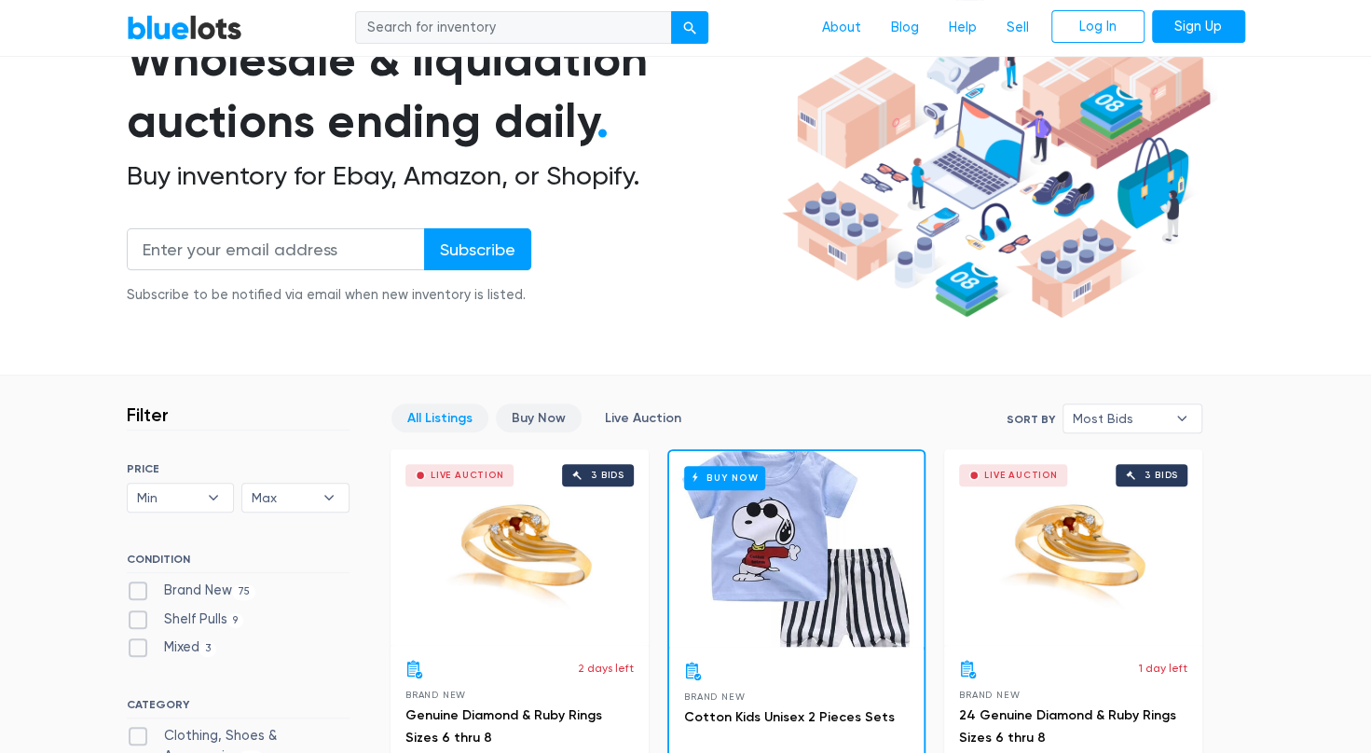
scroll to position [186, 0]
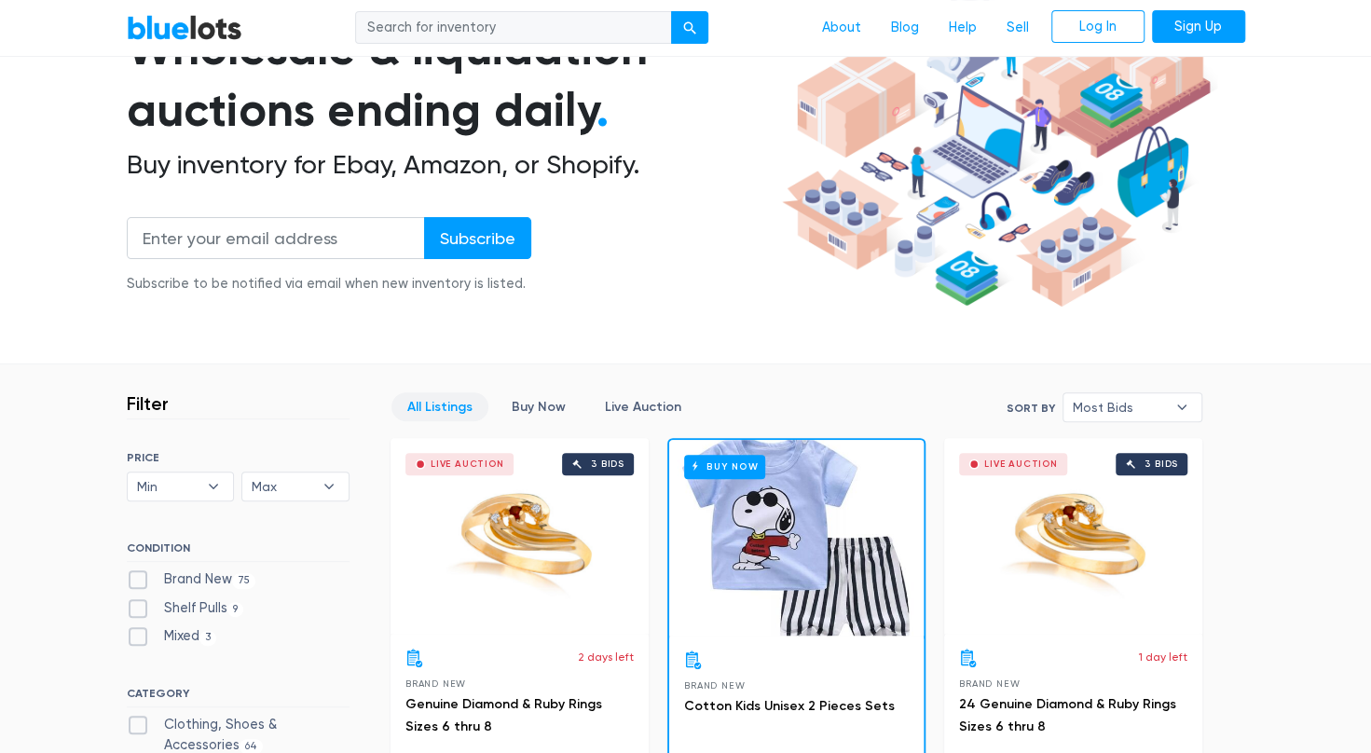
drag, startPoint x: 653, startPoint y: 169, endPoint x: 585, endPoint y: 308, distance: 154.7
click at [585, 308] on div "Wholesale & liquidation auctions ending daily . Buy inventory for Ebay, Amazon,…" at bounding box center [451, 167] width 649 height 298
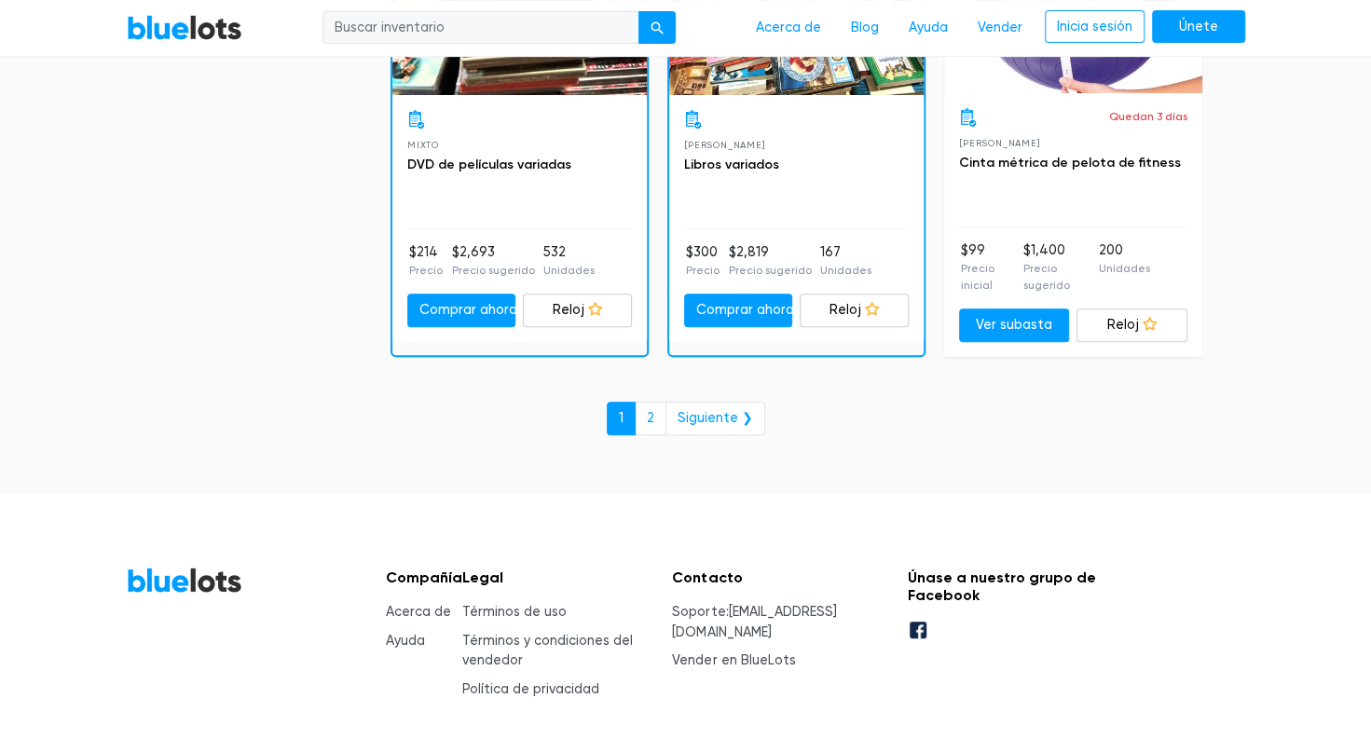
scroll to position [8482, 0]
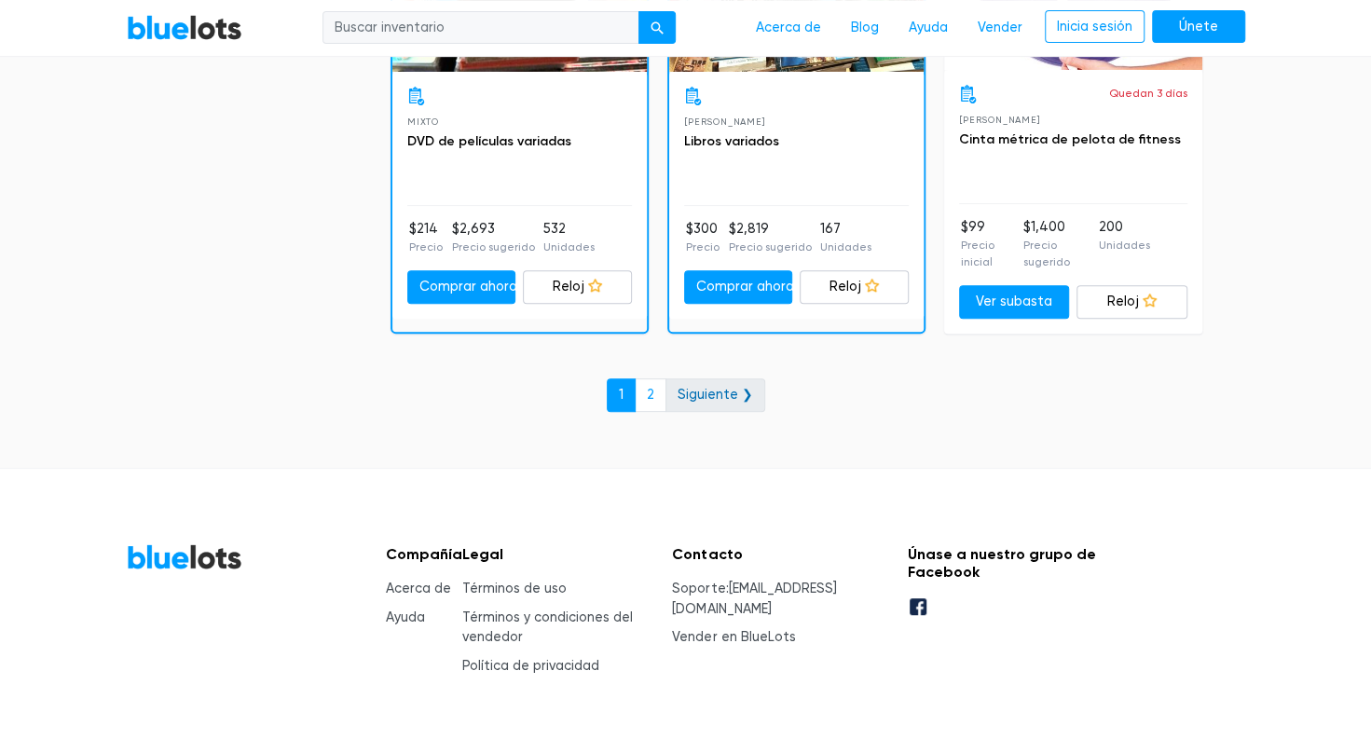
click at [726, 379] on link "Siguiente ❯" at bounding box center [716, 396] width 100 height 34
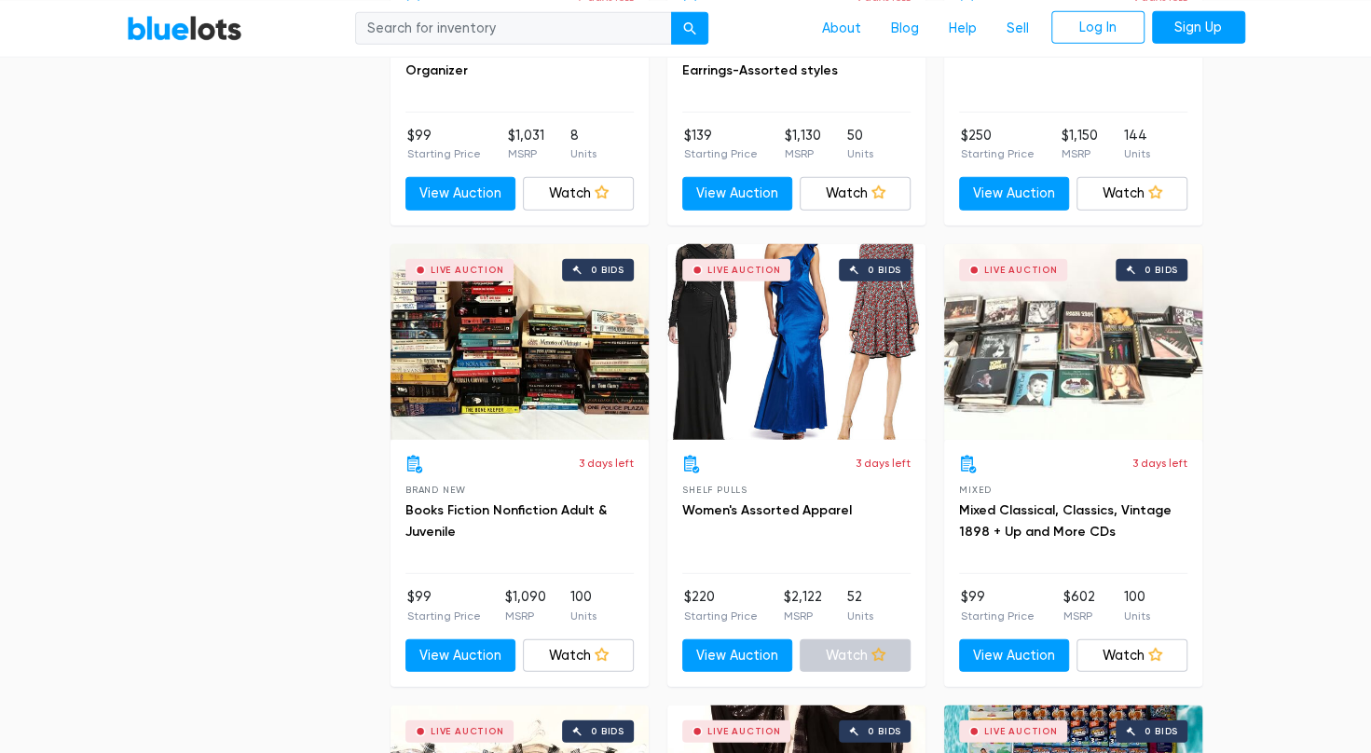
scroll to position [2890, 0]
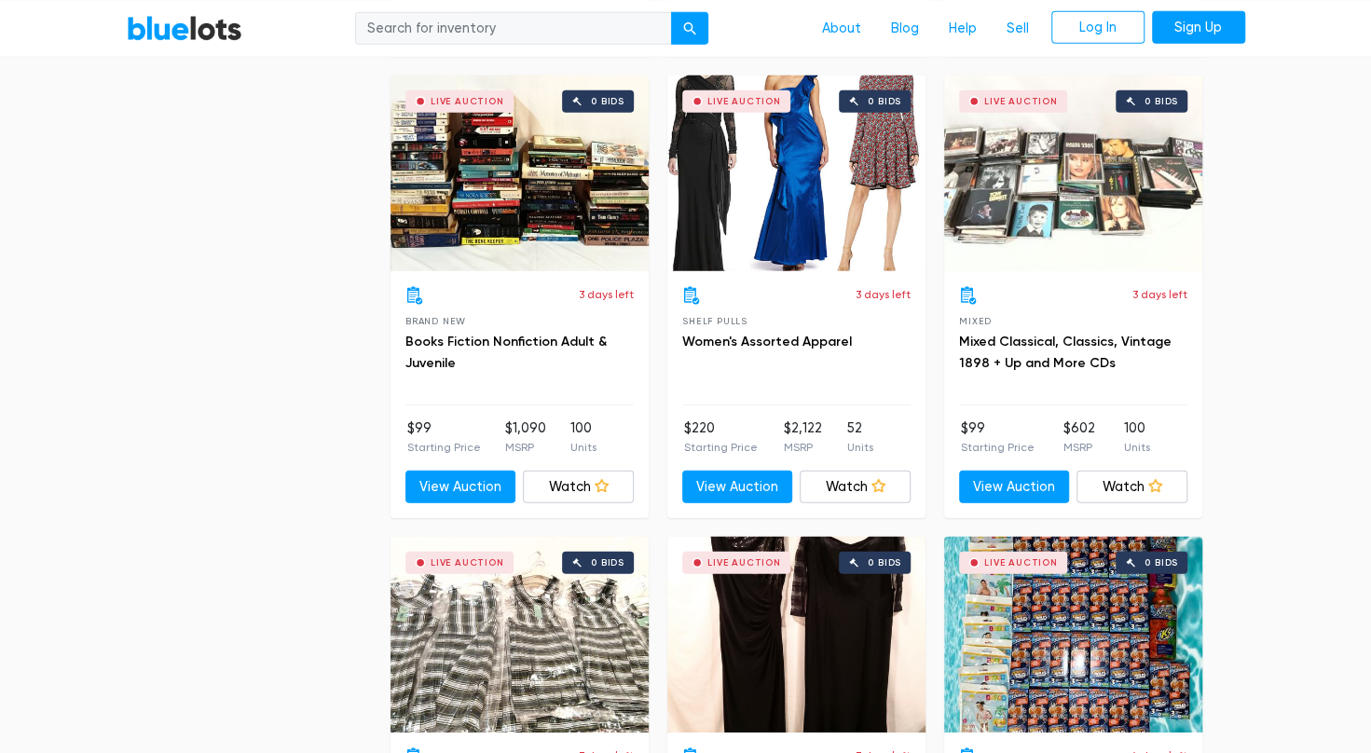
click at [806, 229] on div "Live Auction 0 bids" at bounding box center [797, 174] width 258 height 196
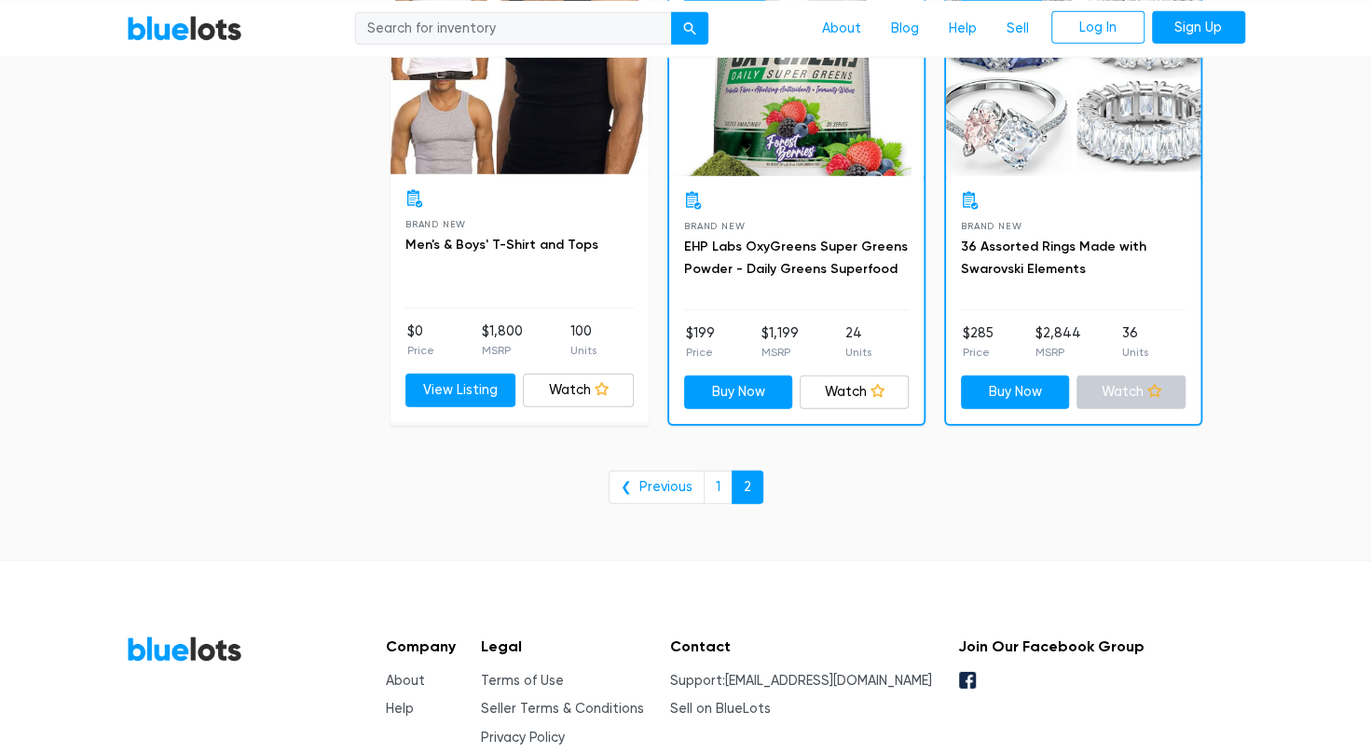
scroll to position [6962, 0]
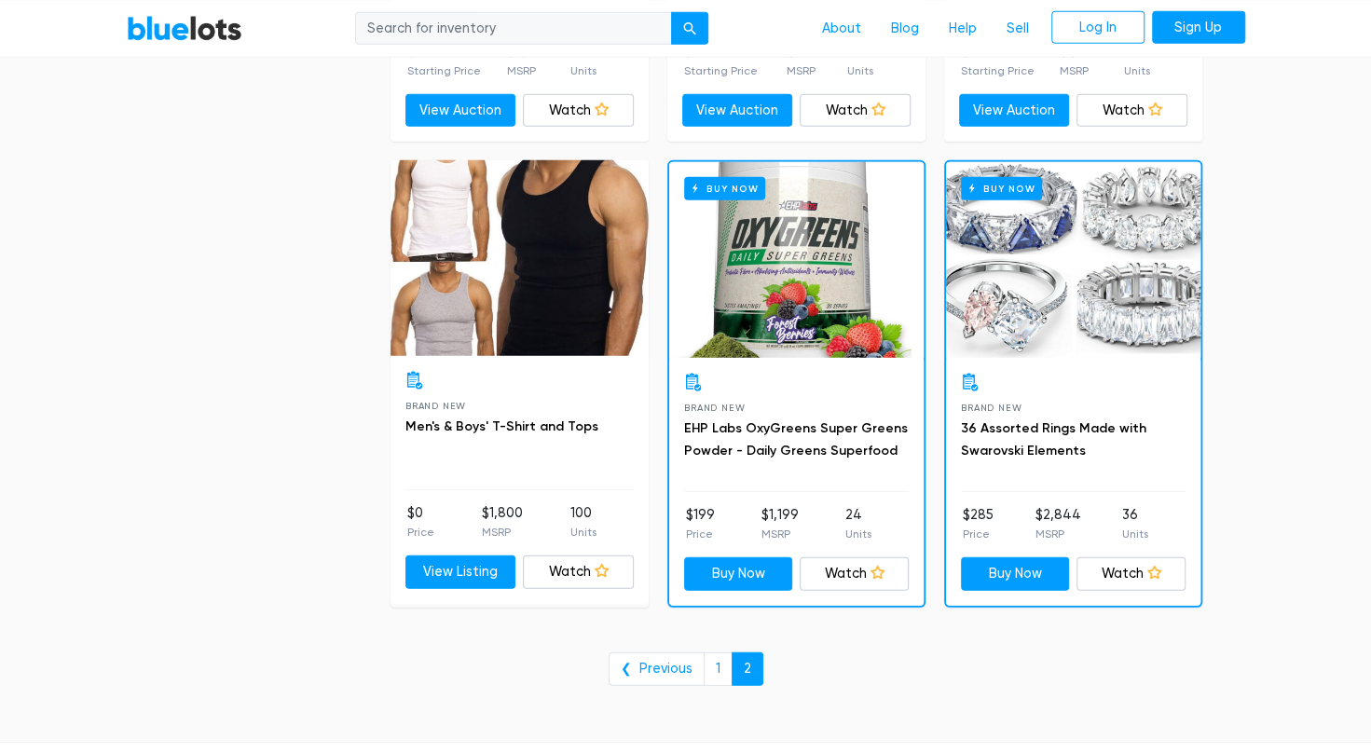
click at [811, 267] on div "Buy Now" at bounding box center [796, 260] width 255 height 196
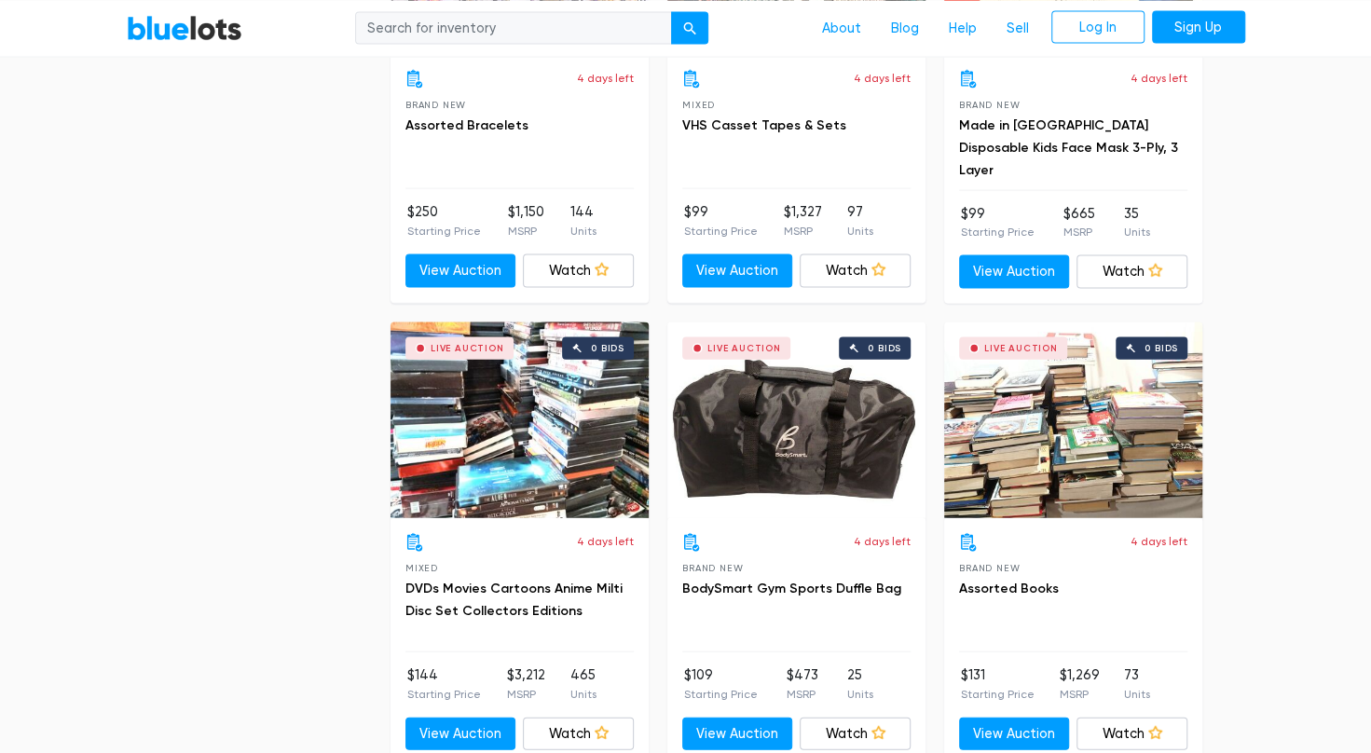
scroll to position [6309, 0]
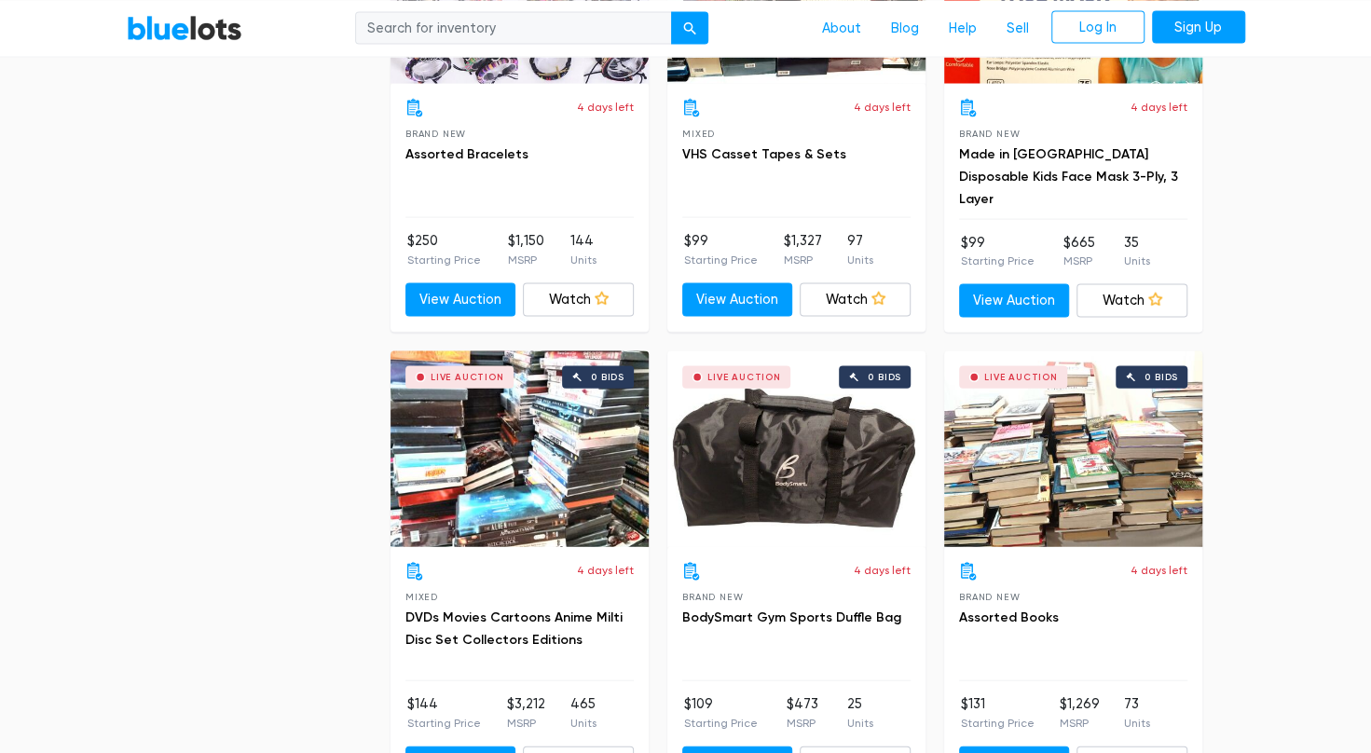
click at [1044, 439] on div "Live Auction 0 bids" at bounding box center [1073, 449] width 258 height 196
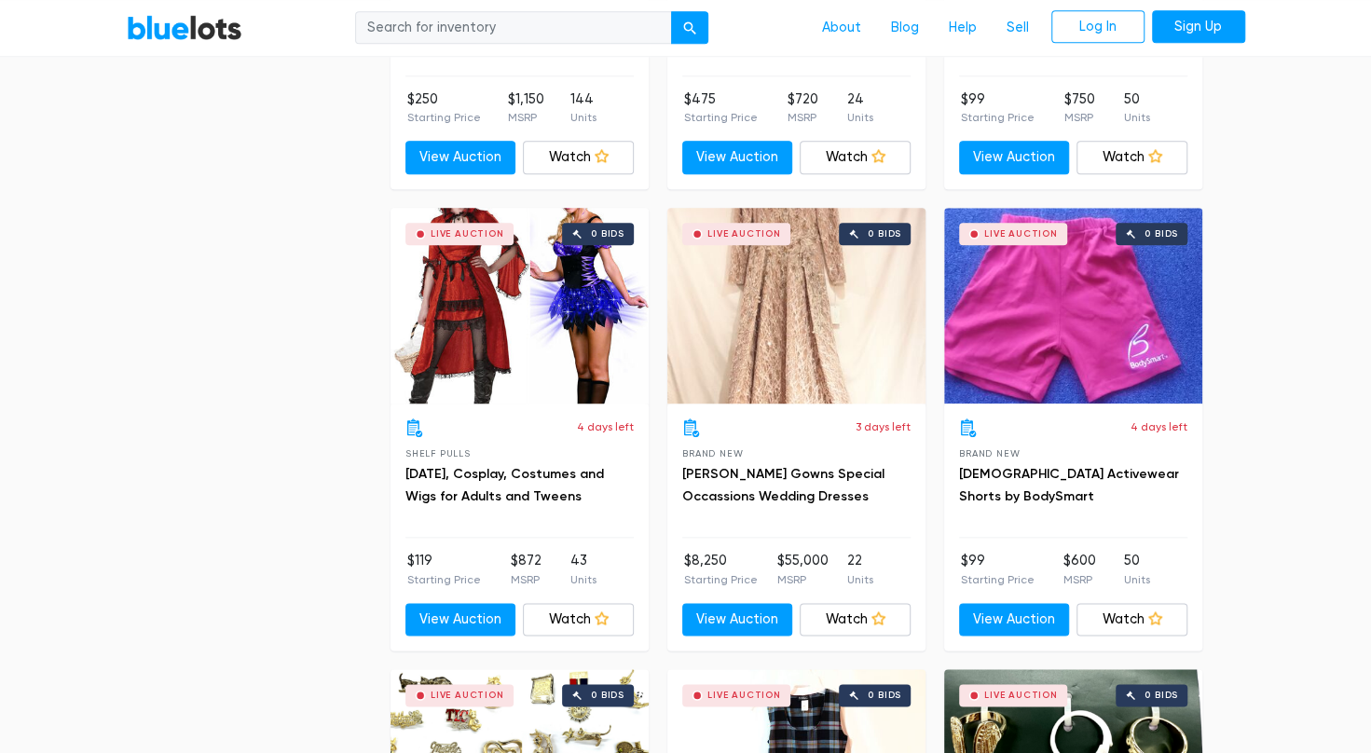
scroll to position [4911, 0]
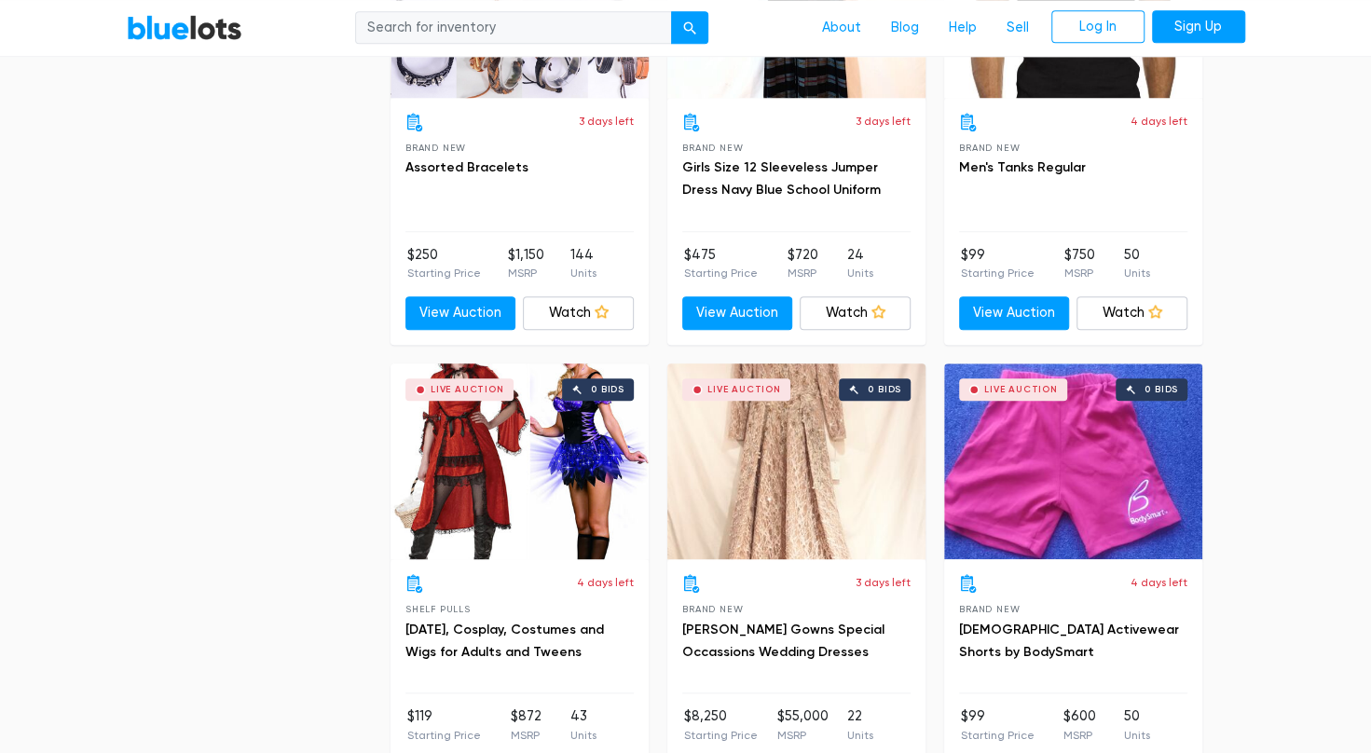
click at [821, 499] on div "Live Auction 0 bids" at bounding box center [797, 462] width 258 height 196
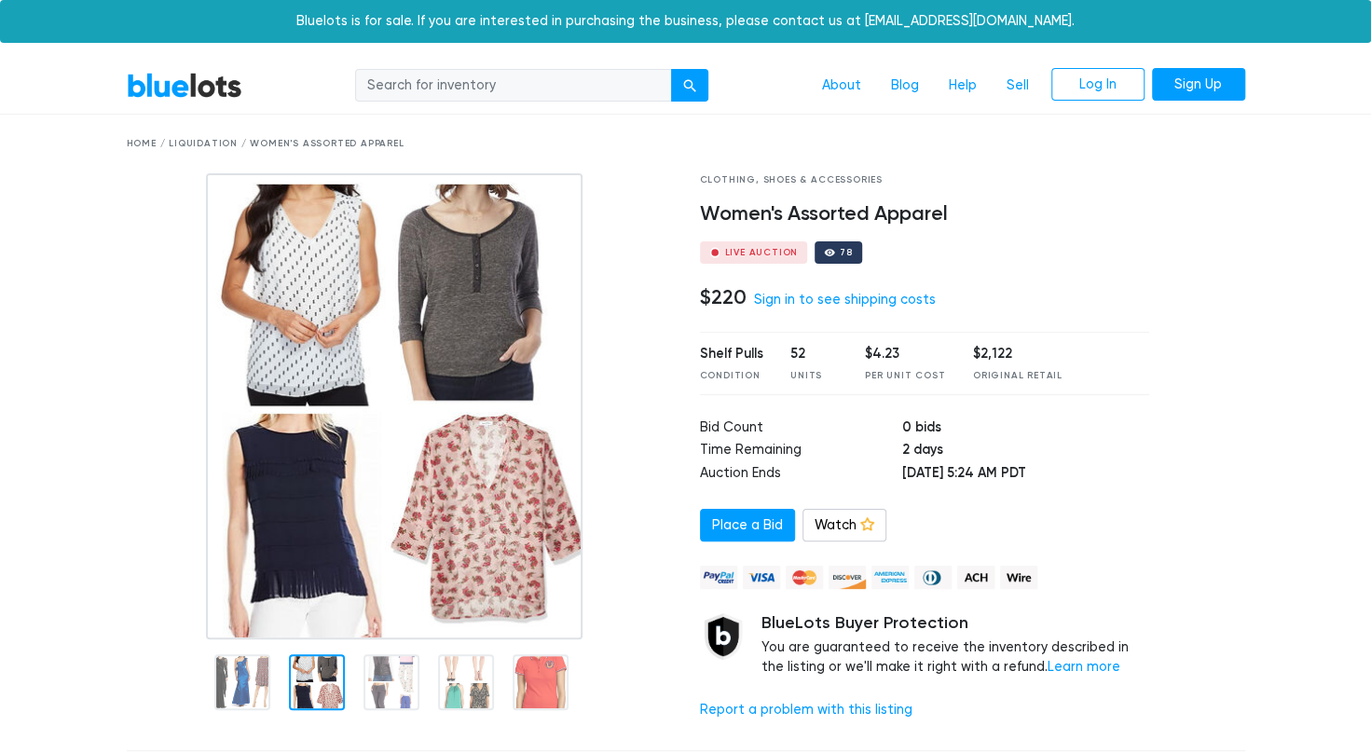
click at [311, 671] on div at bounding box center [317, 683] width 56 height 56
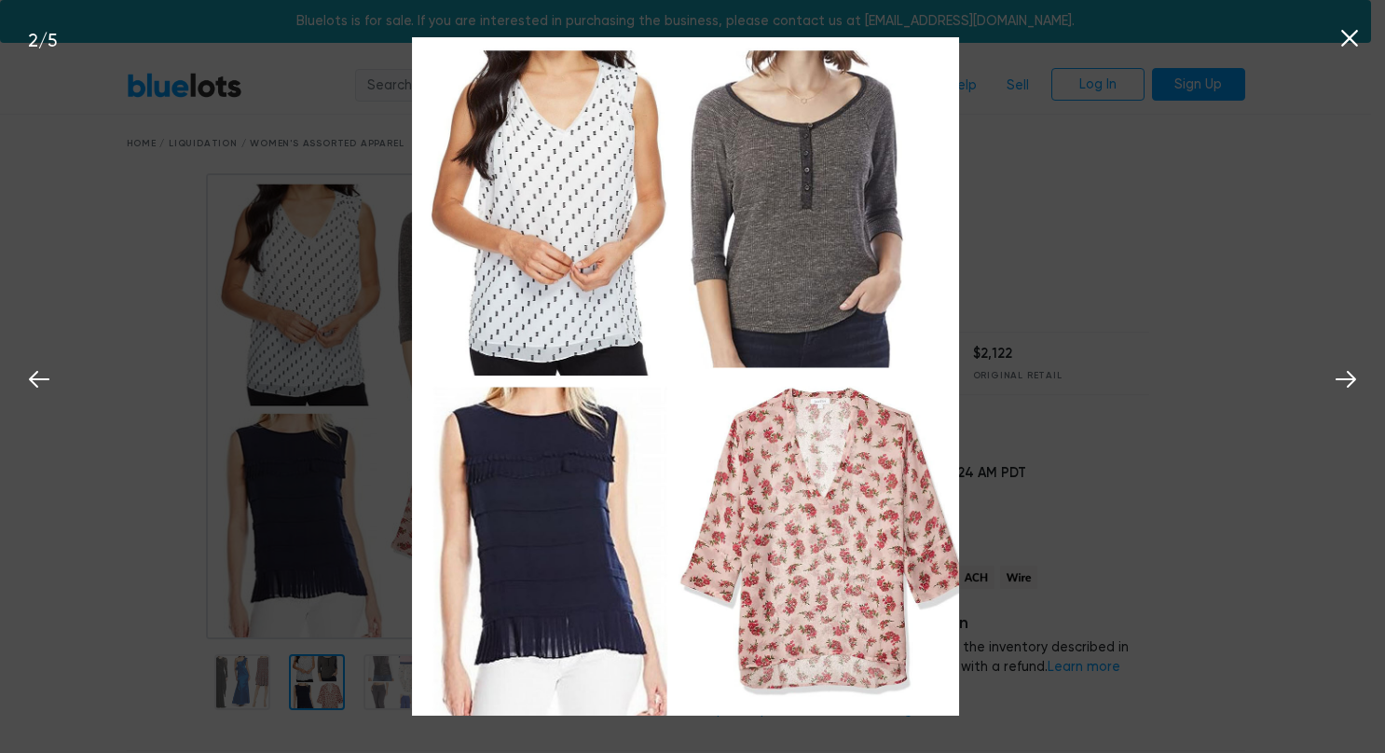
click at [382, 677] on div "2 / 5" at bounding box center [692, 376] width 1385 height 753
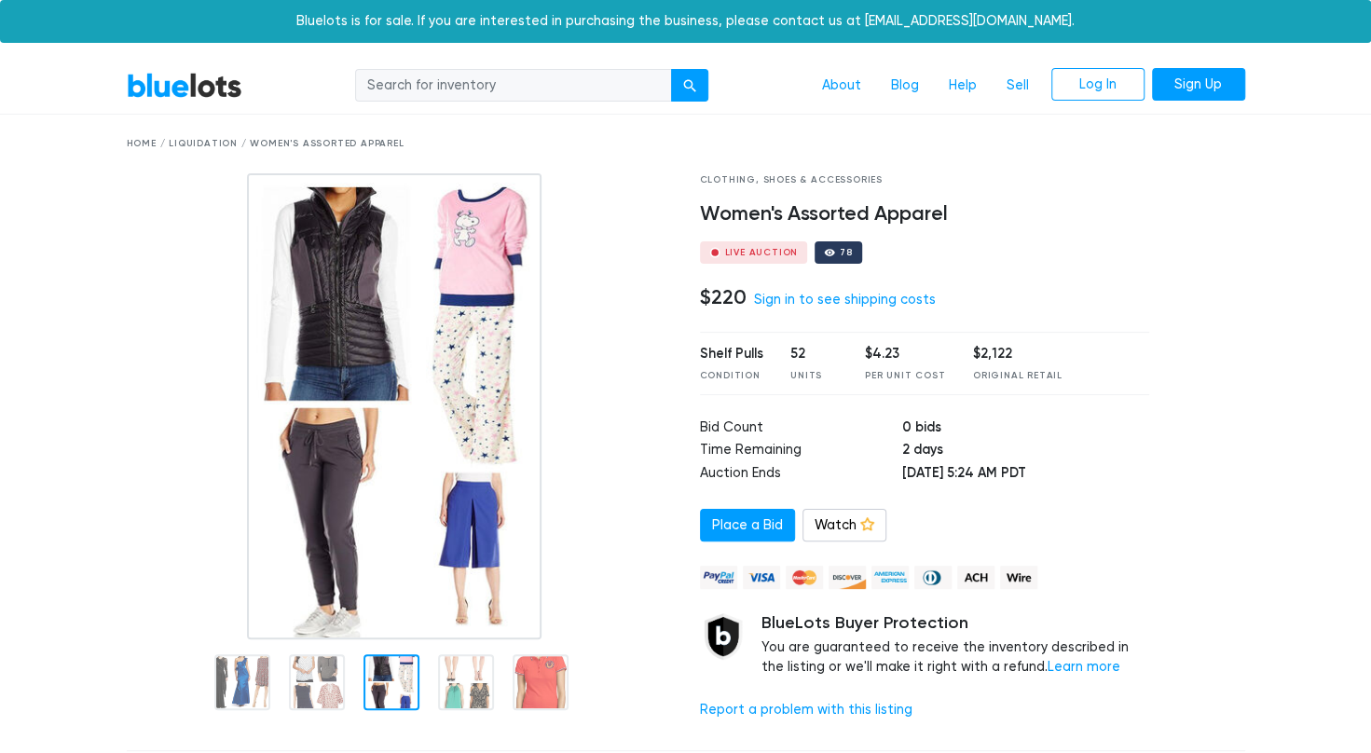
click at [430, 671] on div at bounding box center [399, 680] width 545 height 81
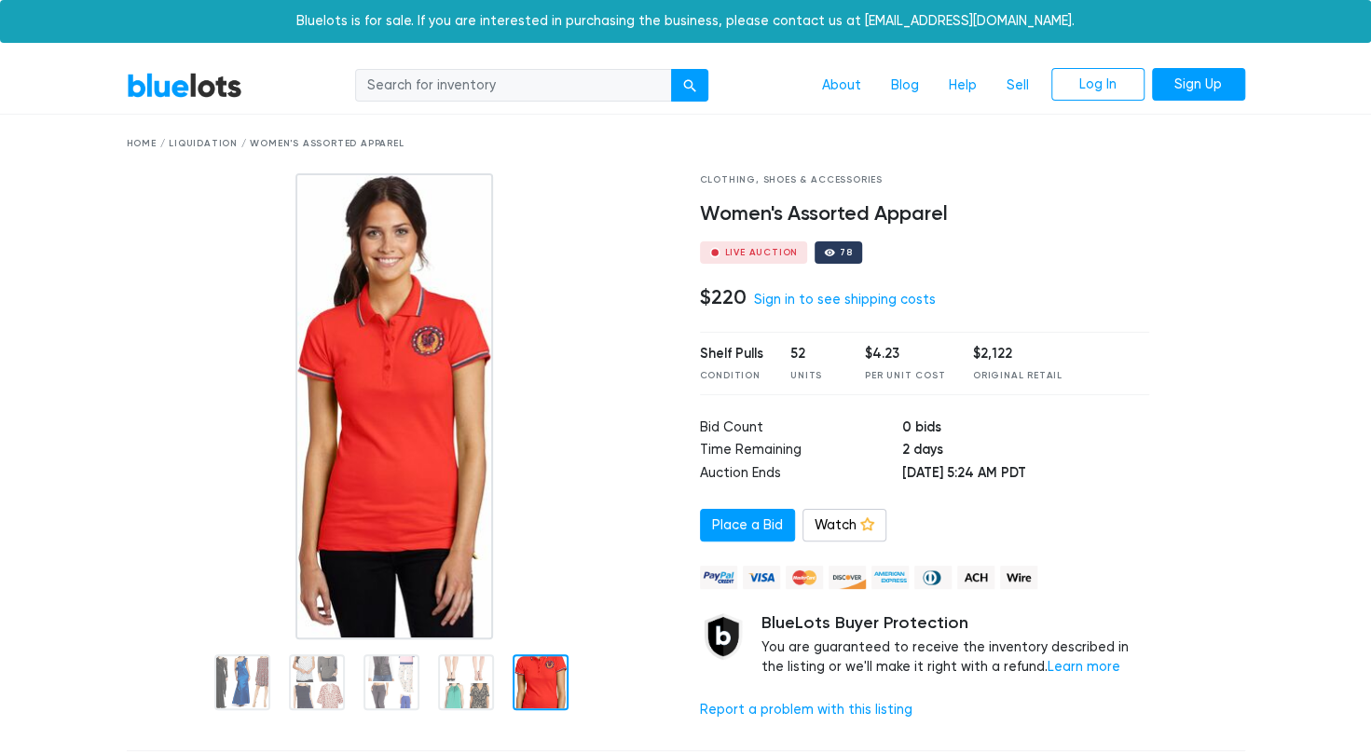
click at [561, 676] on div at bounding box center [541, 683] width 56 height 56
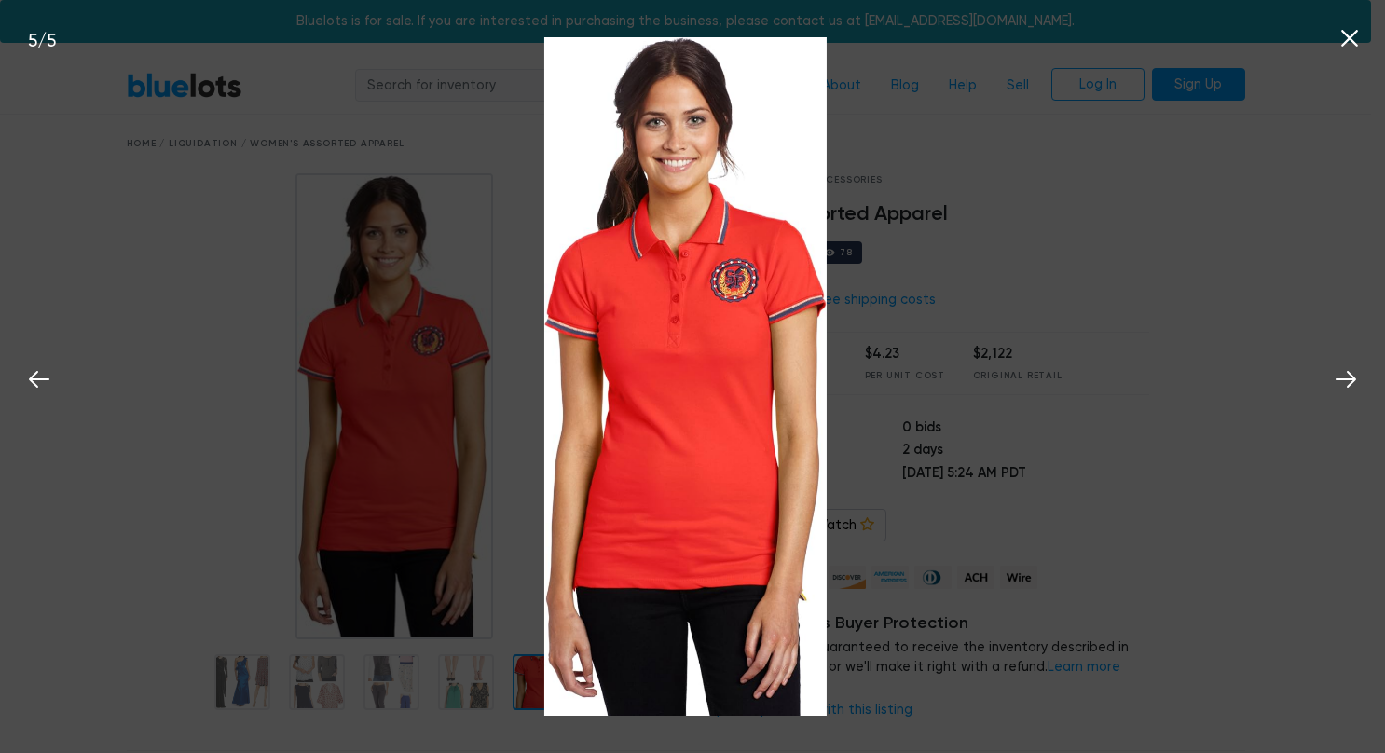
drag, startPoint x: 1351, startPoint y: 28, endPoint x: 1352, endPoint y: 45, distance: 16.8
click at [1351, 30] on icon at bounding box center [1350, 38] width 28 height 28
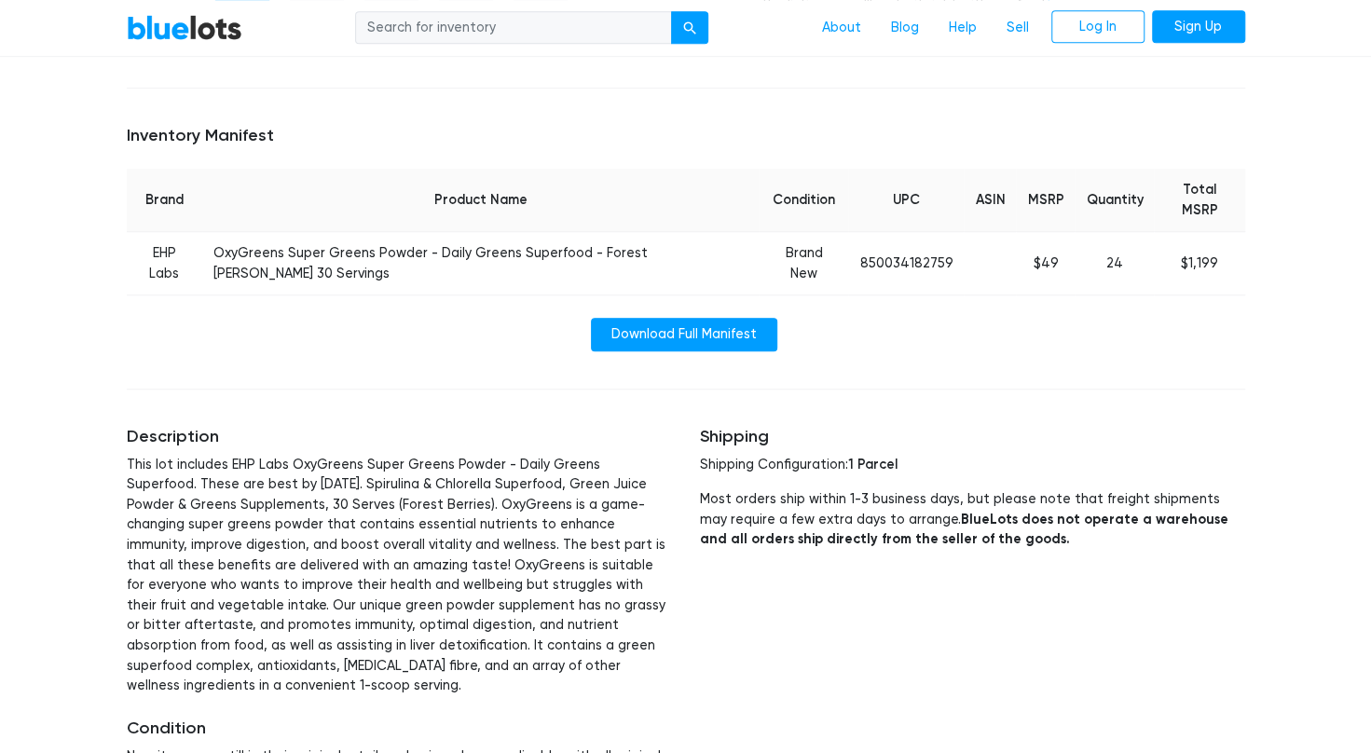
scroll to position [653, 0]
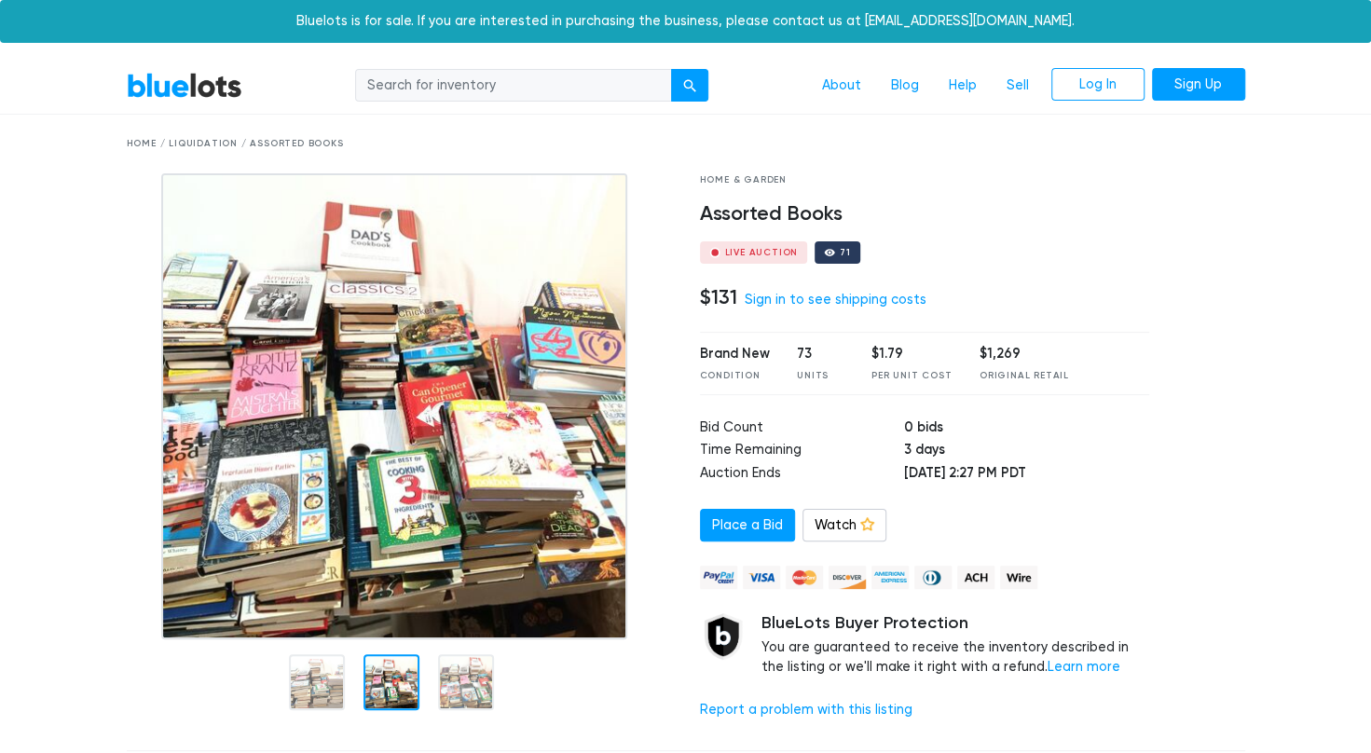
click at [383, 668] on div at bounding box center [392, 683] width 56 height 56
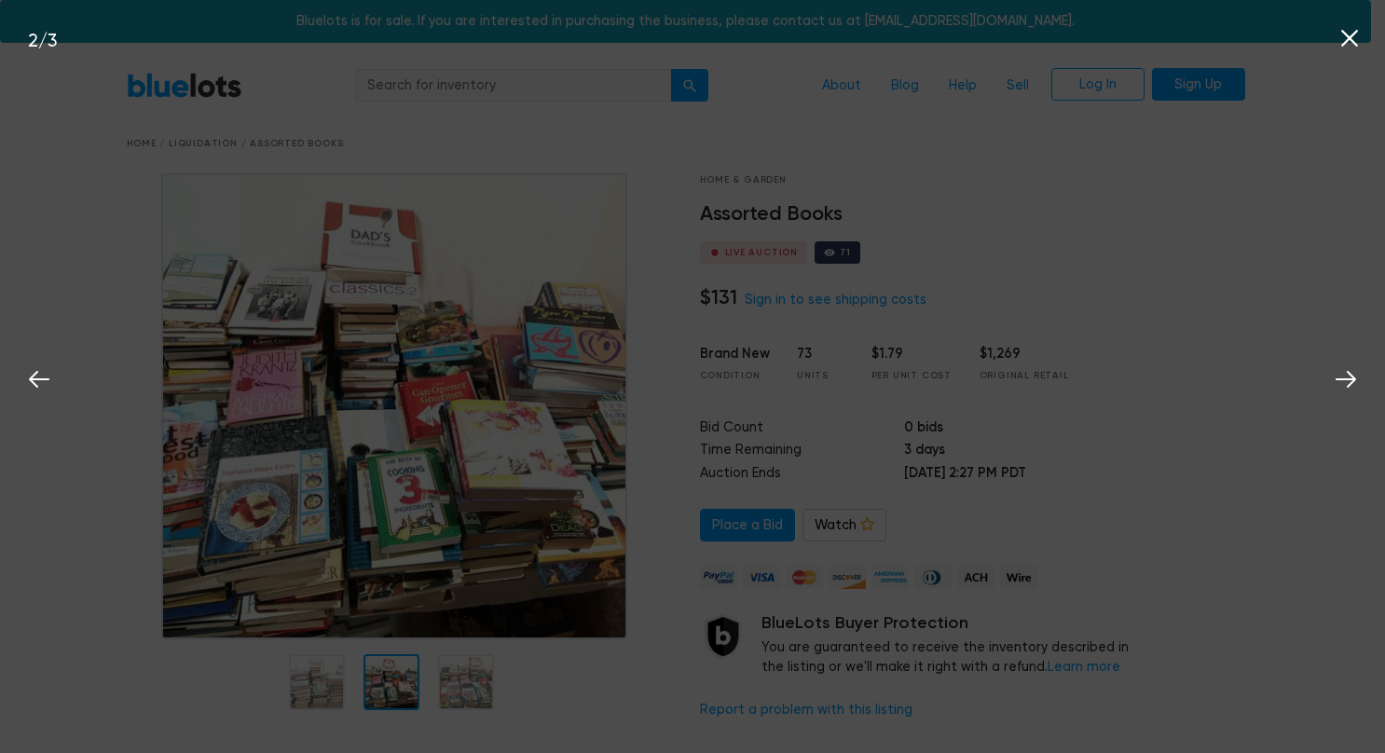
click at [1352, 34] on icon at bounding box center [1350, 38] width 28 height 28
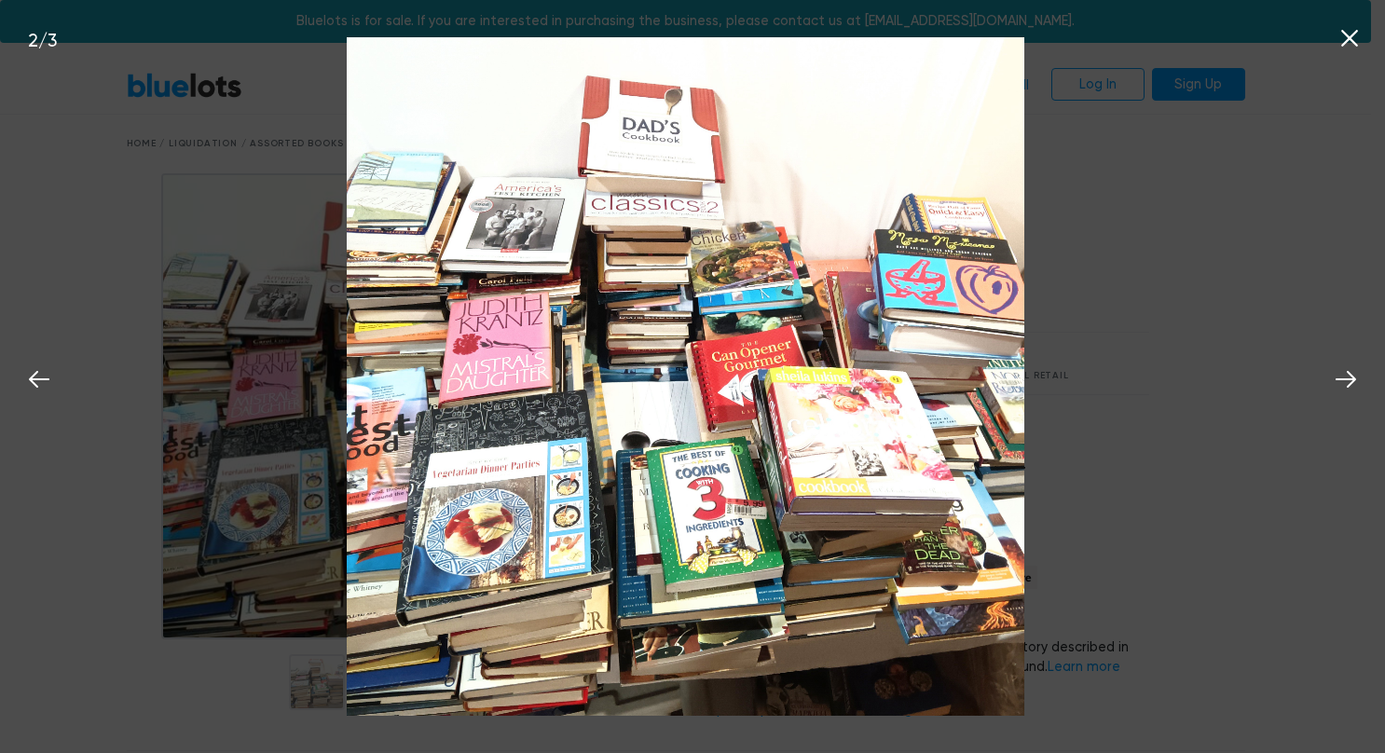
click at [1355, 34] on icon at bounding box center [1350, 38] width 17 height 17
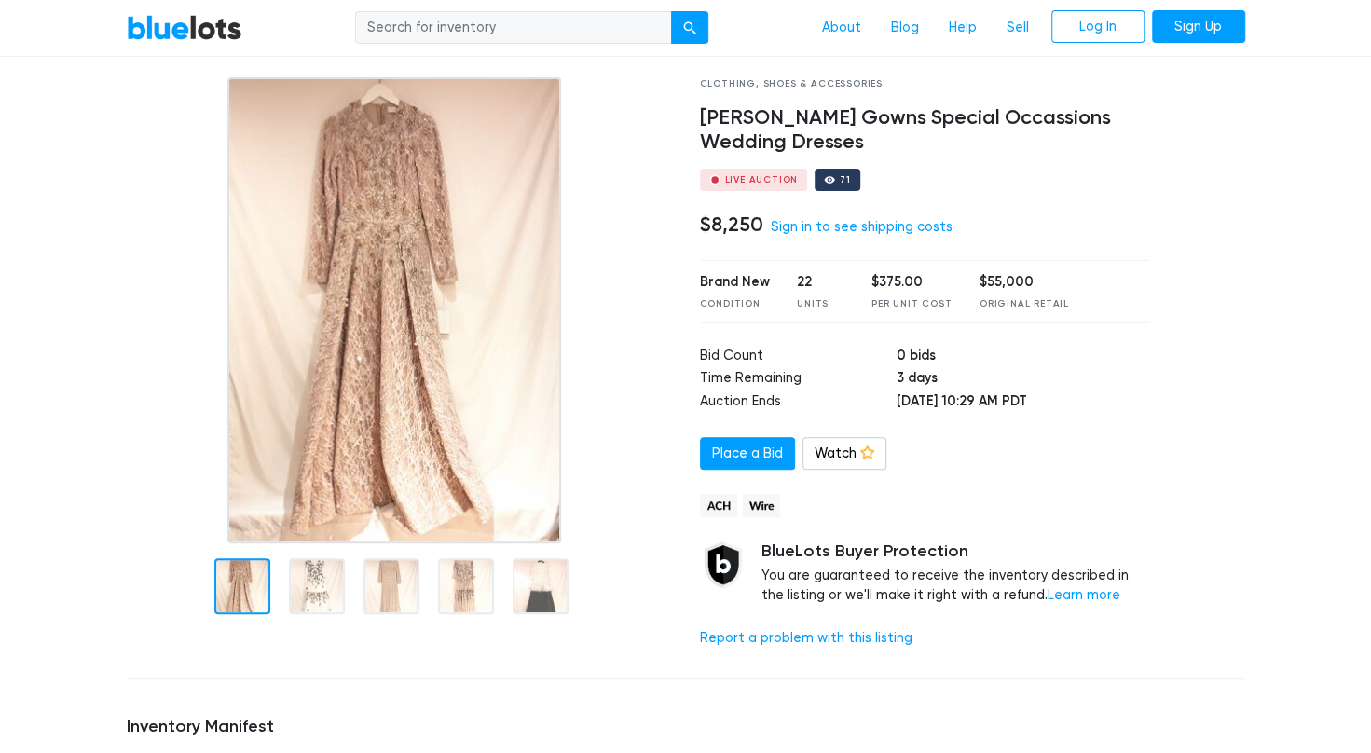
scroll to position [186, 0]
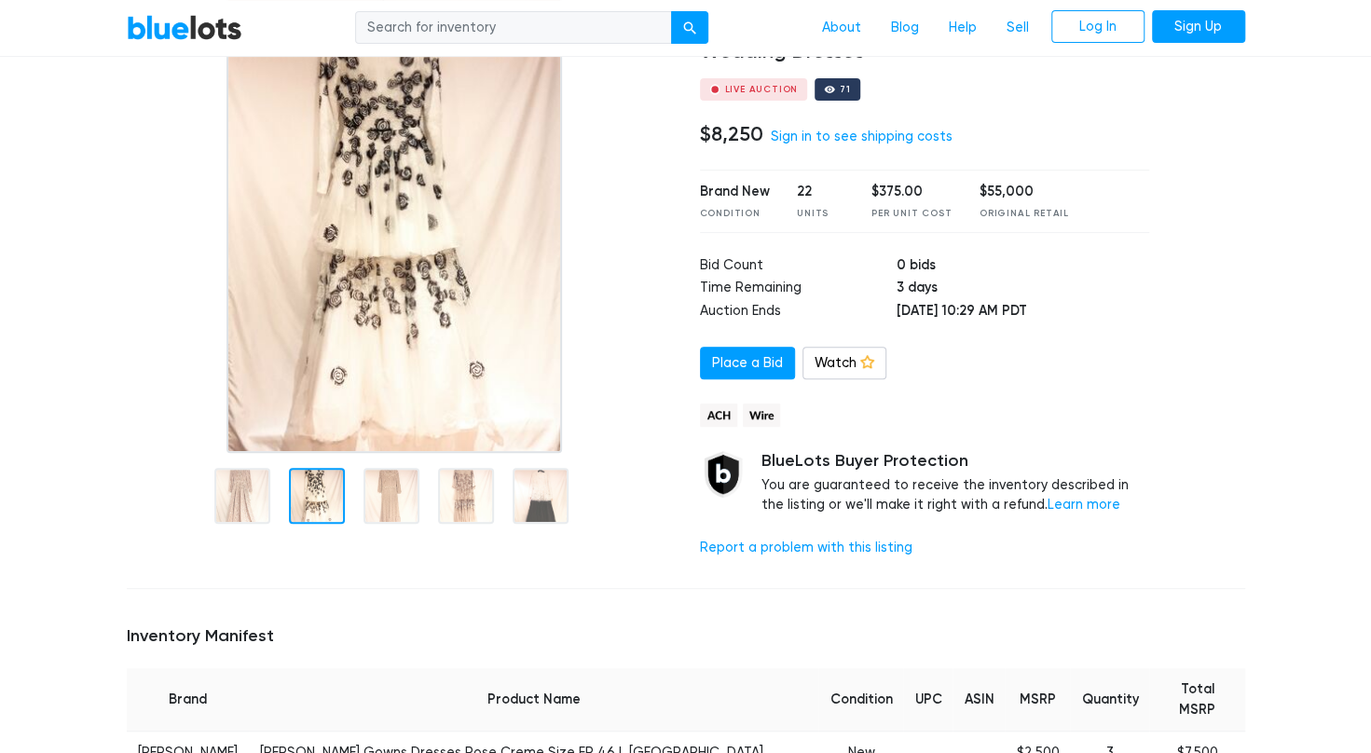
click at [285, 496] on div at bounding box center [399, 493] width 545 height 81
click at [364, 500] on div at bounding box center [399, 493] width 545 height 81
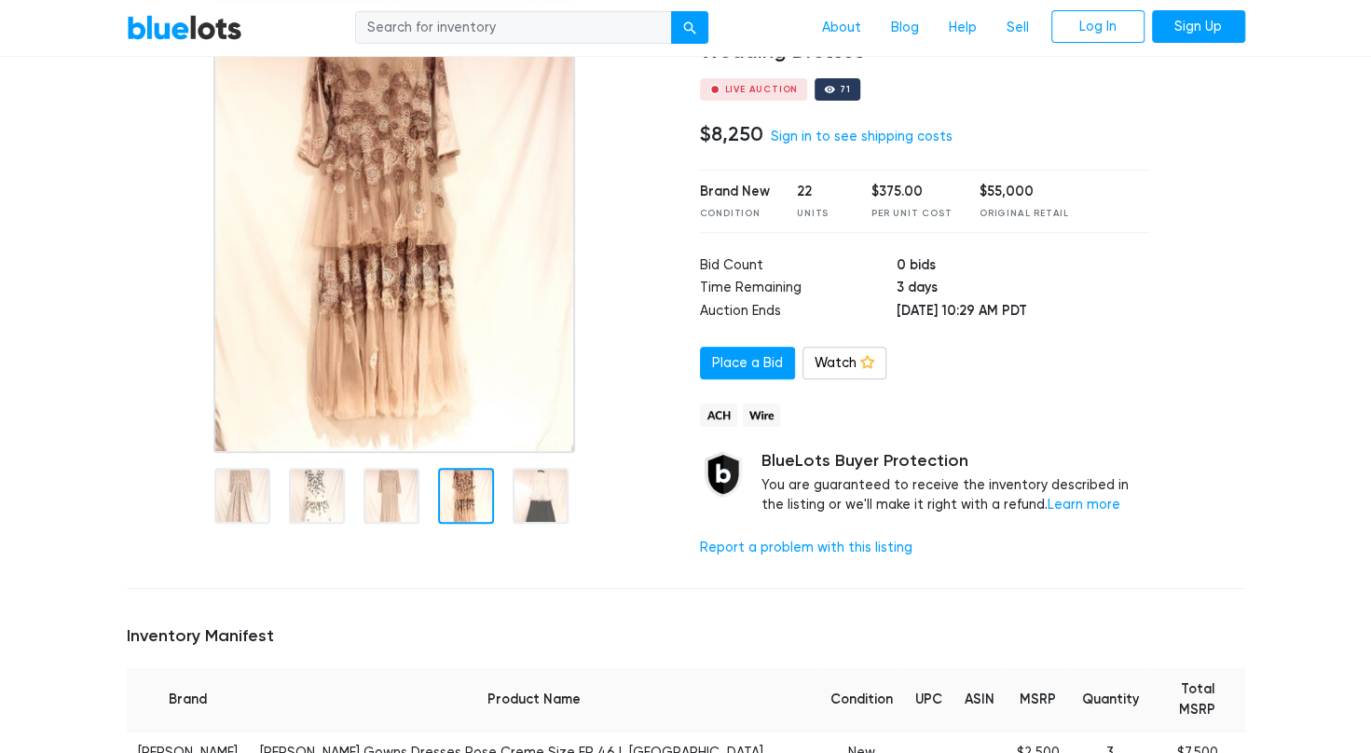
click at [447, 503] on div at bounding box center [466, 496] width 56 height 56
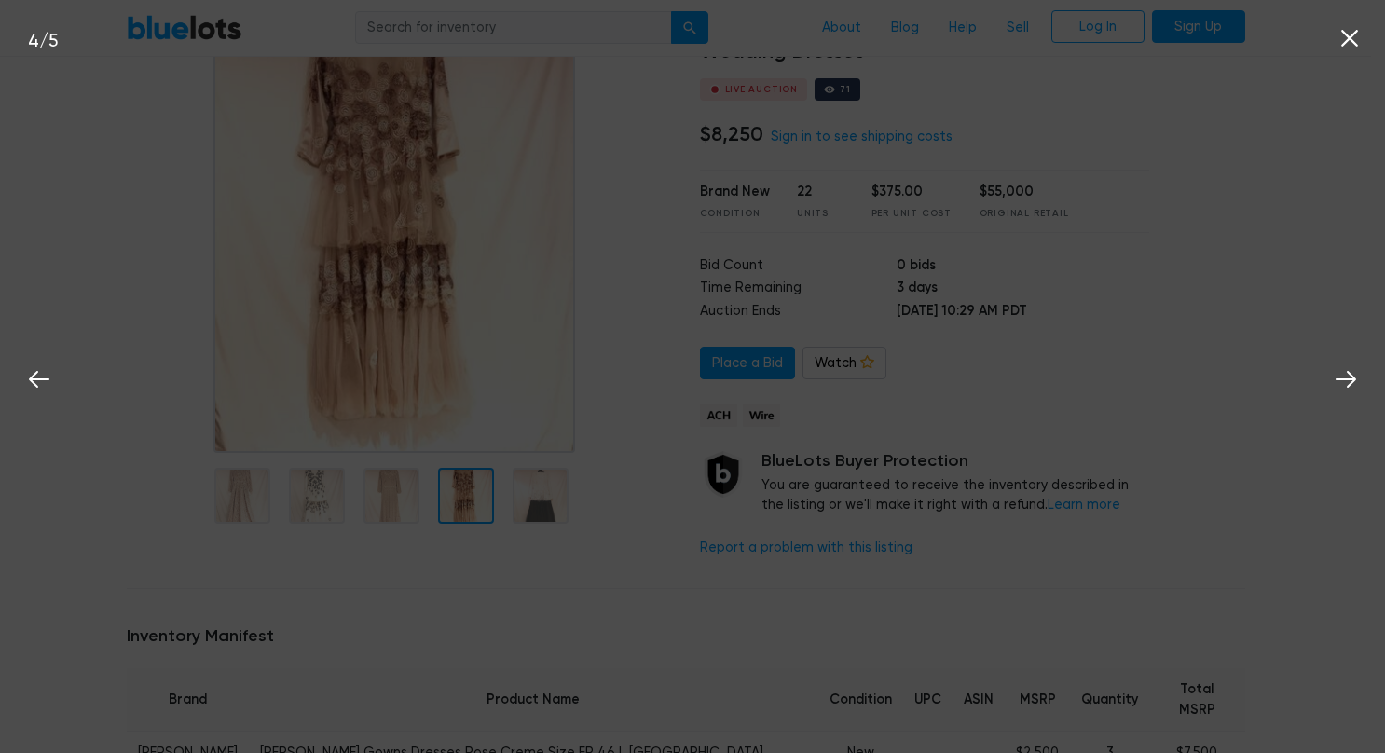
click at [549, 502] on div "4 / 5" at bounding box center [692, 376] width 1385 height 753
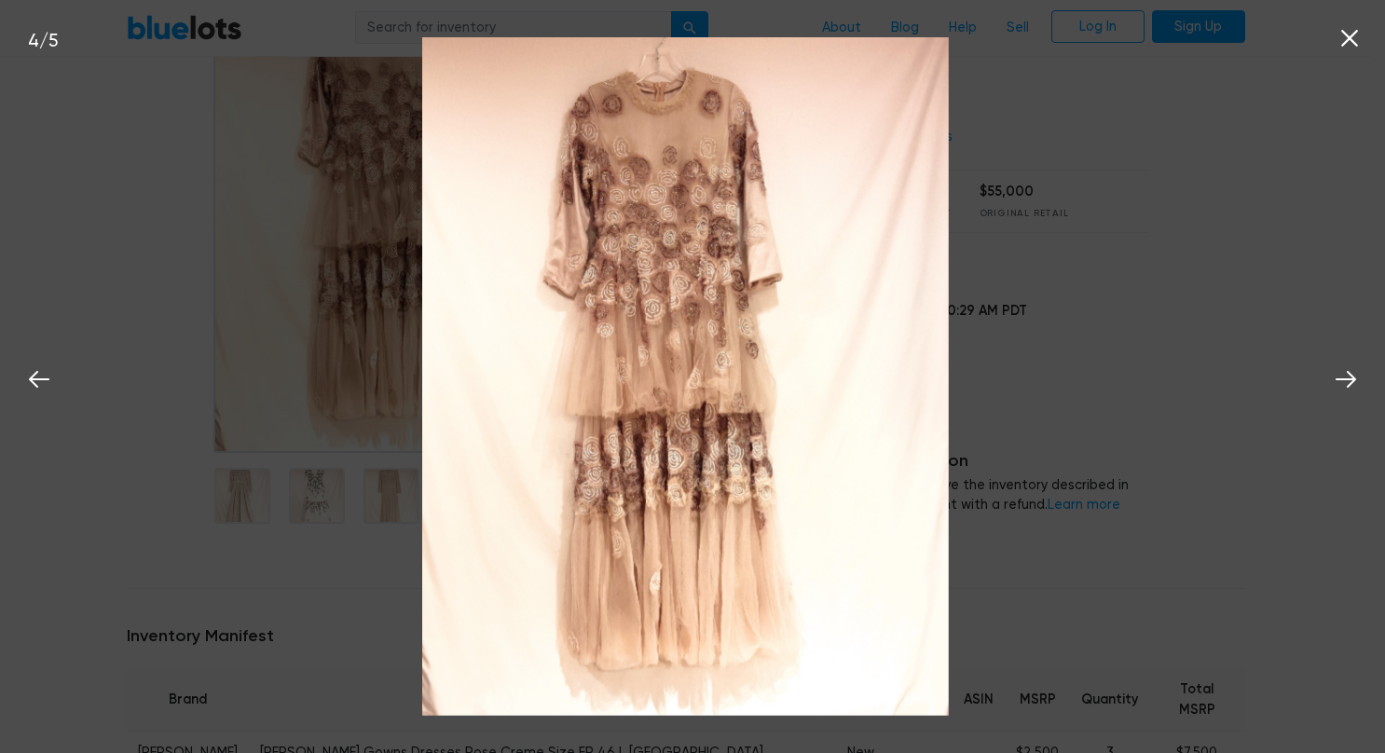
click at [1289, 204] on div "4 / 5" at bounding box center [692, 376] width 1385 height 753
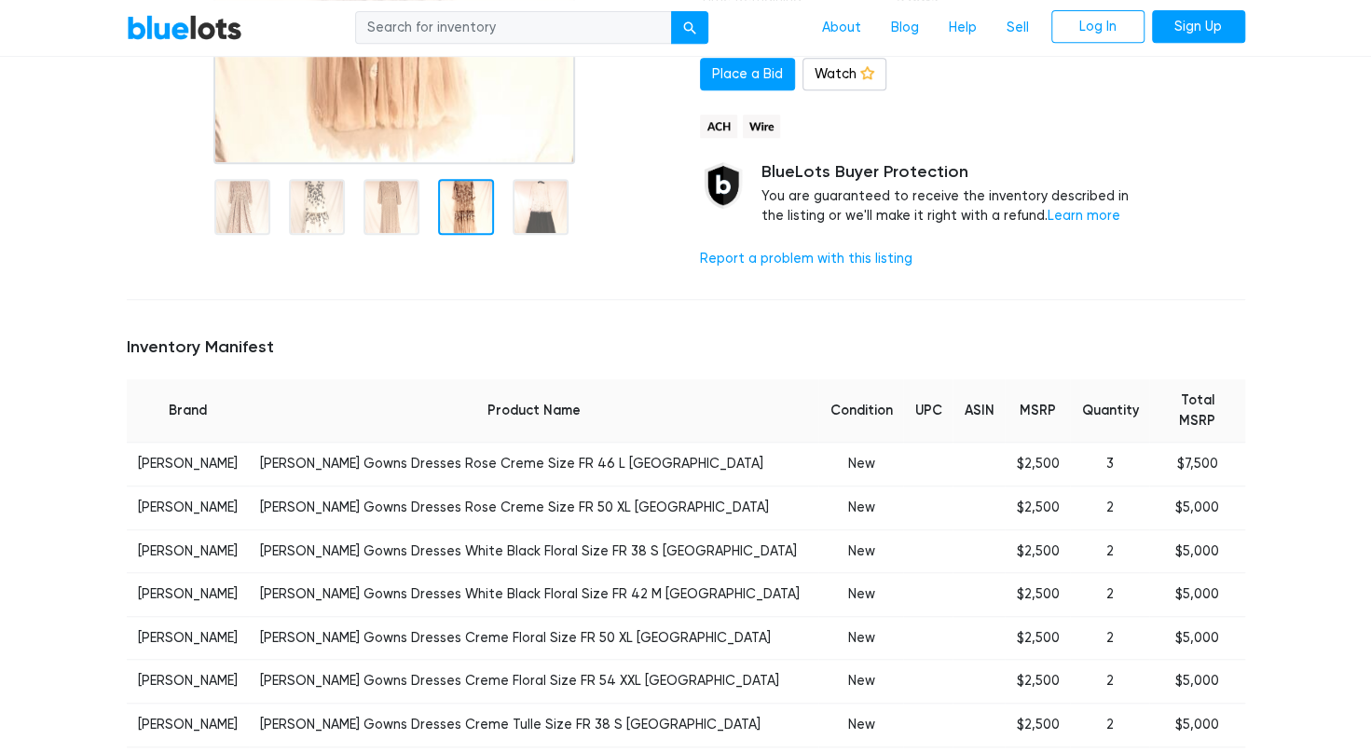
scroll to position [280, 0]
